Goal: Navigation & Orientation: Find specific page/section

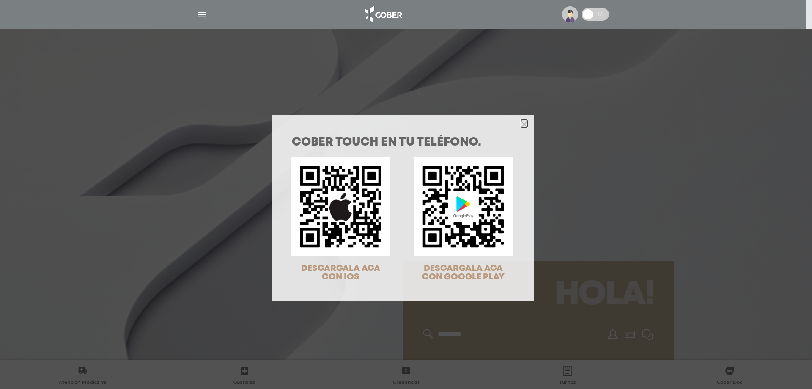
click at [521, 125] on icon "Close" at bounding box center [524, 124] width 6 height 6
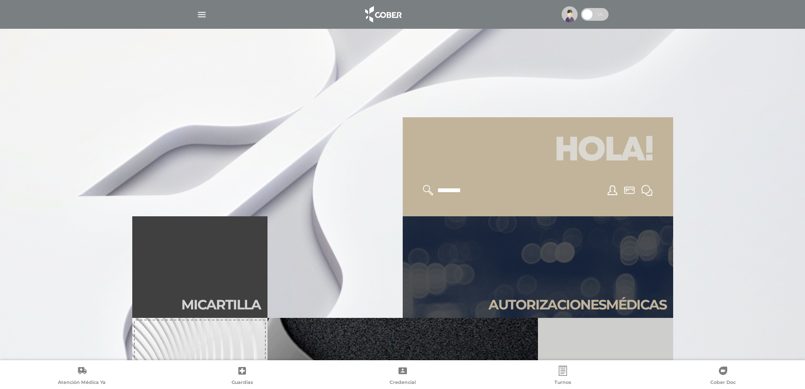
scroll to position [169, 0]
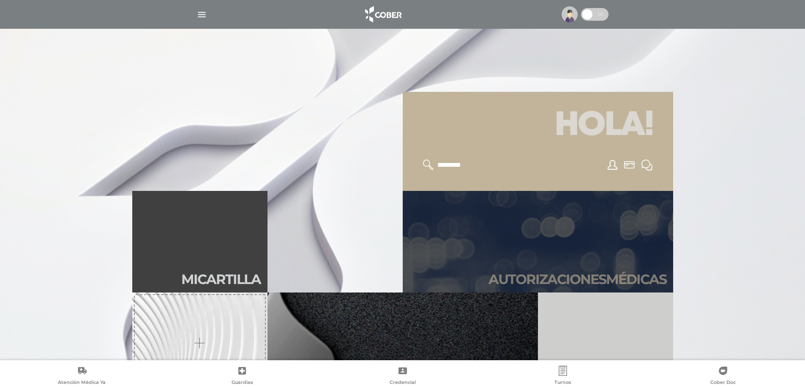
click at [542, 277] on h2 "Autori zaciones médicas" at bounding box center [578, 279] width 178 height 16
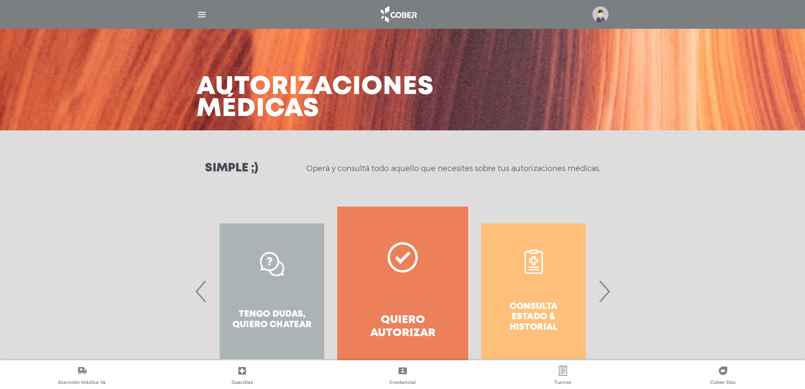
click at [601, 290] on span "›" at bounding box center [604, 291] width 16 height 46
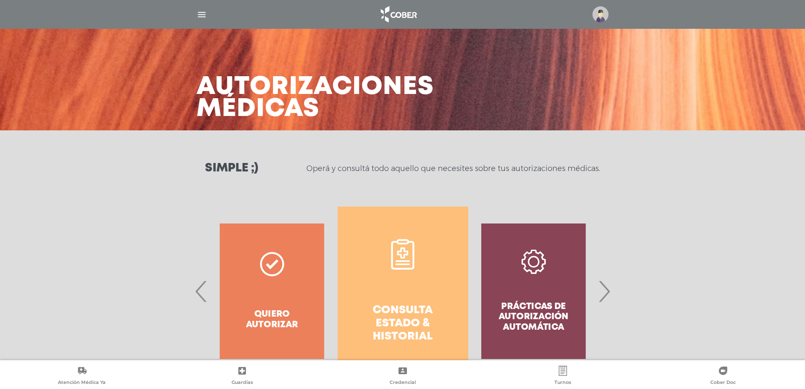
click at [395, 322] on h4 "Consulta estado & historial" at bounding box center [403, 324] width 100 height 40
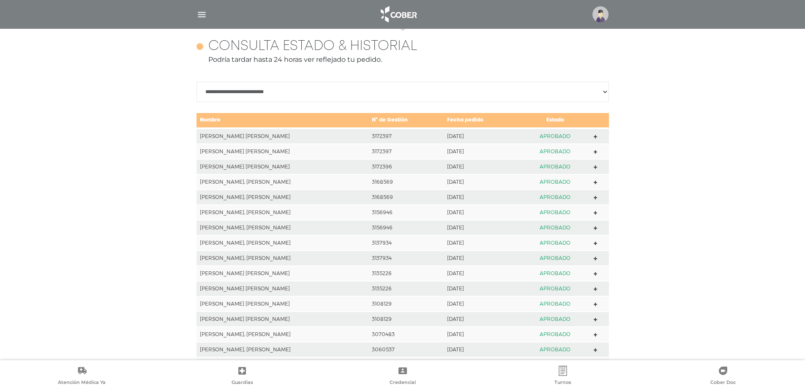
scroll to position [375, 0]
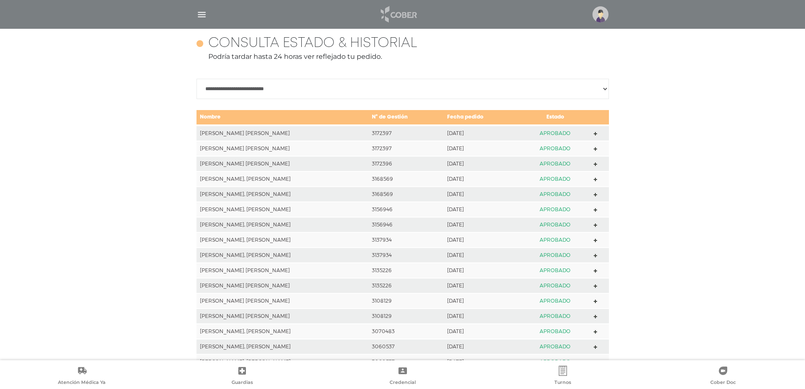
click at [403, 13] on img at bounding box center [398, 14] width 44 height 20
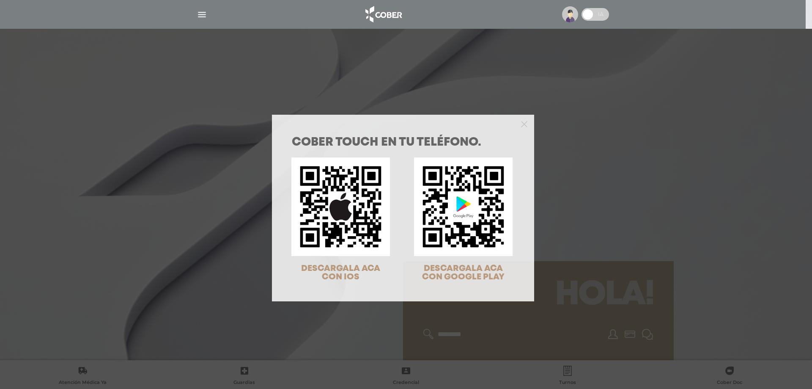
click at [517, 122] on div at bounding box center [403, 123] width 262 height 17
click at [521, 123] on polygon "Close" at bounding box center [524, 124] width 6 height 6
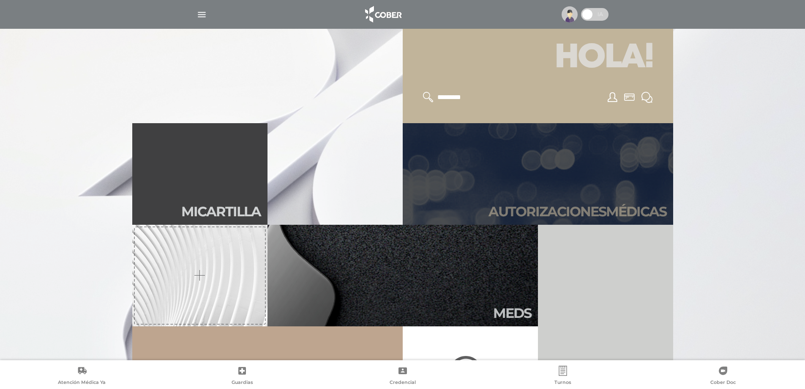
scroll to position [338, 0]
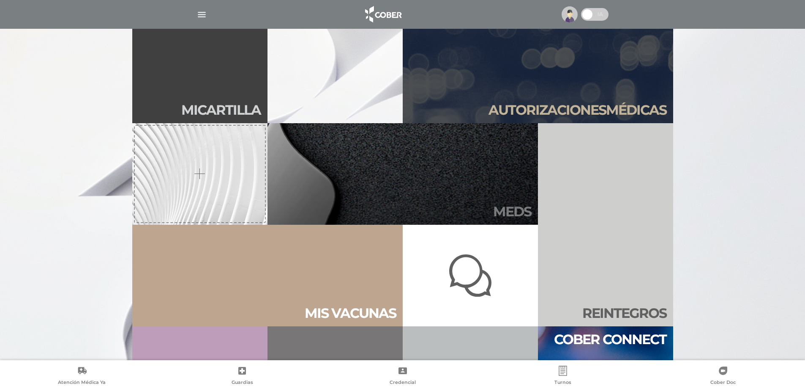
click at [510, 209] on h2 "Meds" at bounding box center [512, 211] width 38 height 16
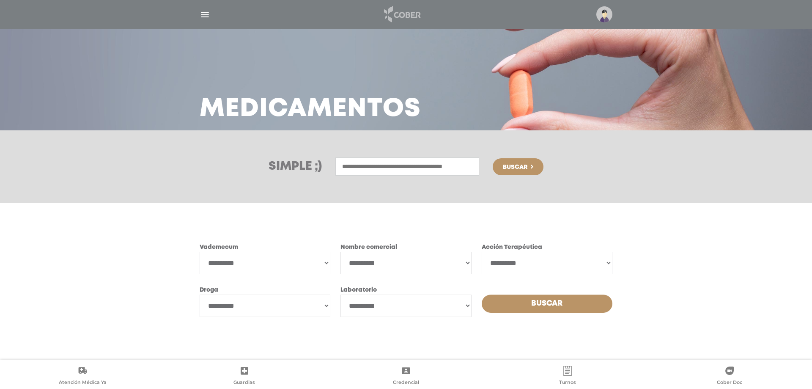
click at [403, 14] on img at bounding box center [401, 14] width 44 height 20
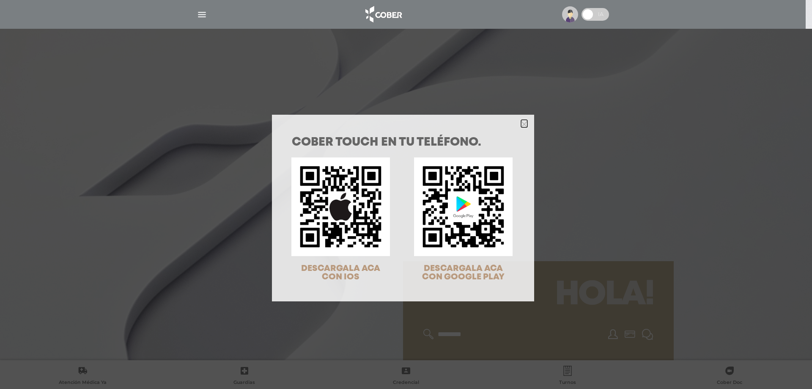
click at [521, 123] on icon "Close" at bounding box center [524, 124] width 6 height 6
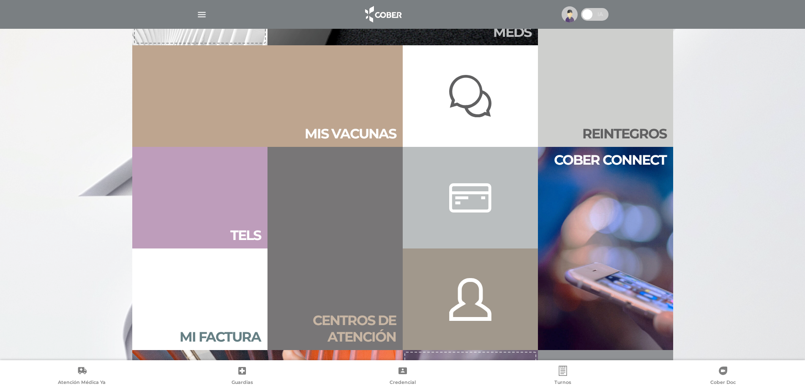
scroll to position [550, 0]
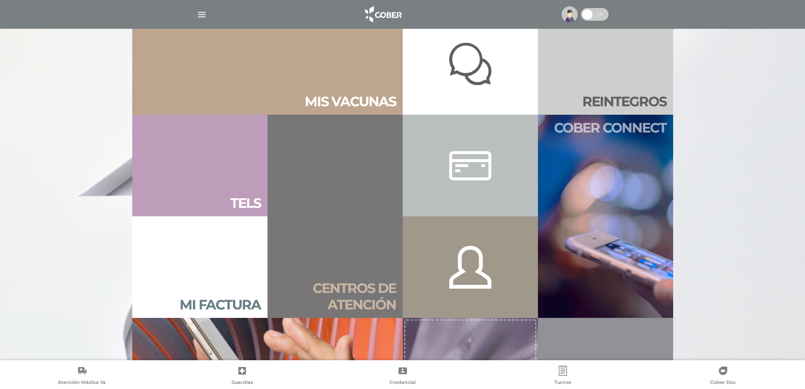
click at [592, 123] on h2 "Cober connect" at bounding box center [610, 128] width 112 height 16
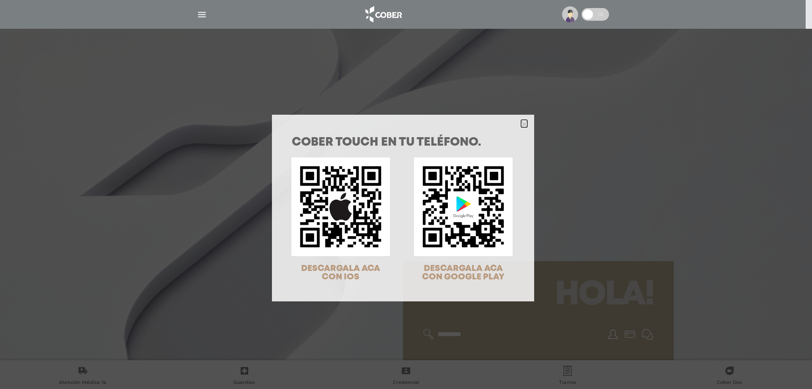
click at [521, 125] on icon "Close" at bounding box center [524, 124] width 6 height 6
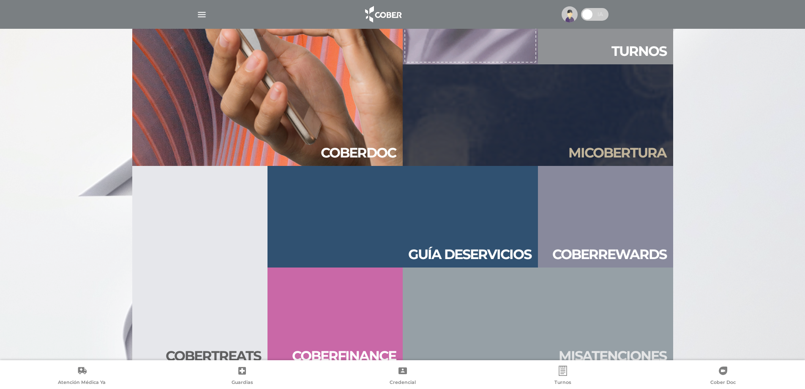
scroll to position [913, 0]
